Goal: Communication & Community: Answer question/provide support

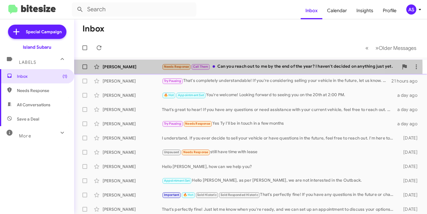
click at [140, 69] on div "[PERSON_NAME]" at bounding box center [132, 67] width 59 height 6
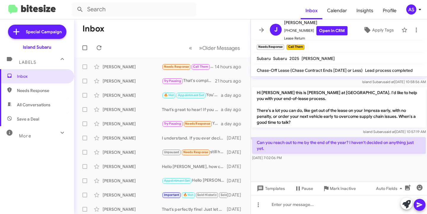
scroll to position [796, 0]
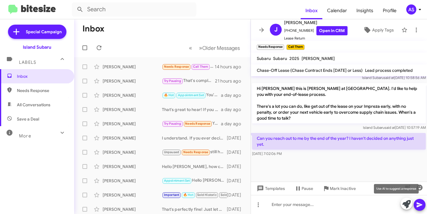
click at [405, 203] on icon at bounding box center [406, 204] width 8 height 8
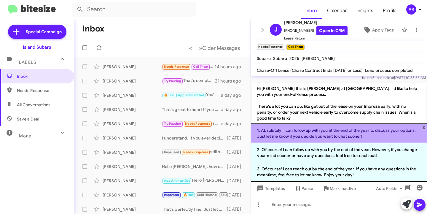
click at [388, 138] on li "1. Absolutely! I can follow up with you at the end of the year to discuss your …" at bounding box center [339, 133] width 176 height 20
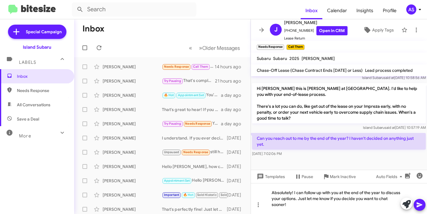
click at [422, 202] on icon at bounding box center [419, 204] width 7 height 7
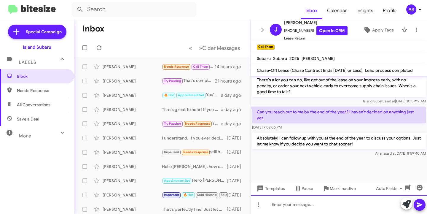
scroll to position [1347, 0]
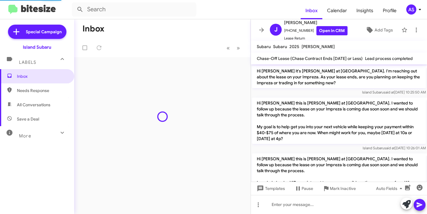
scroll to position [778, 0]
